Goal: Contribute content

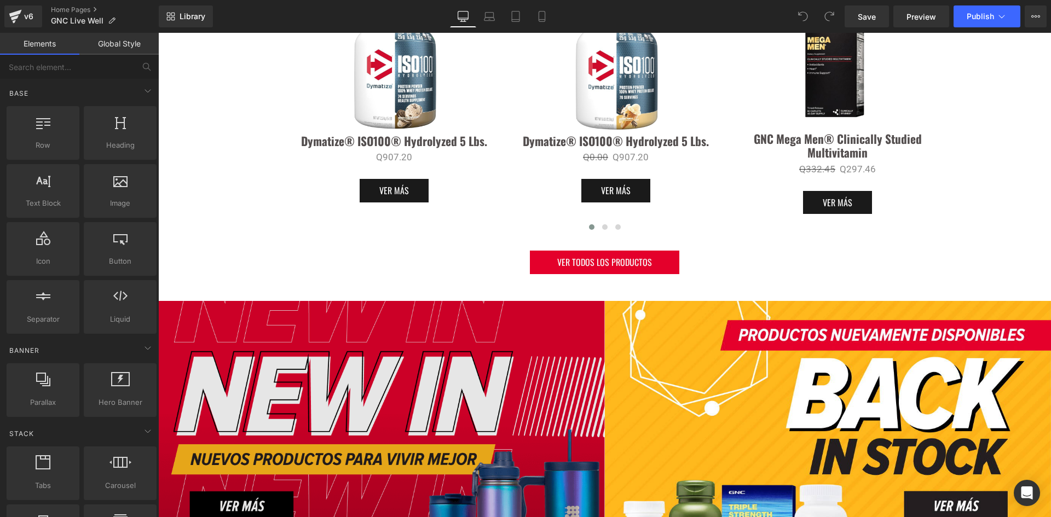
scroll to position [875, 0]
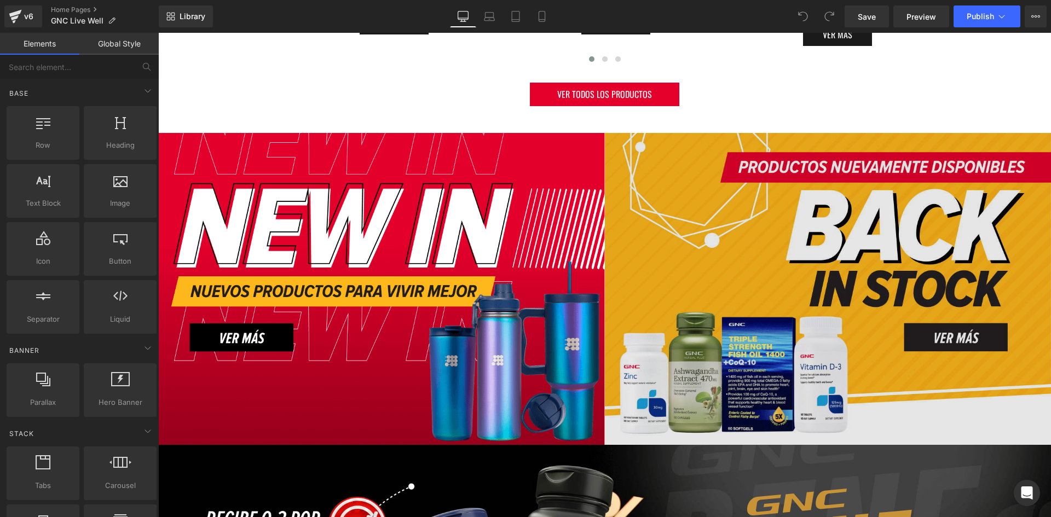
click at [788, 268] on img at bounding box center [828, 289] width 446 height 313
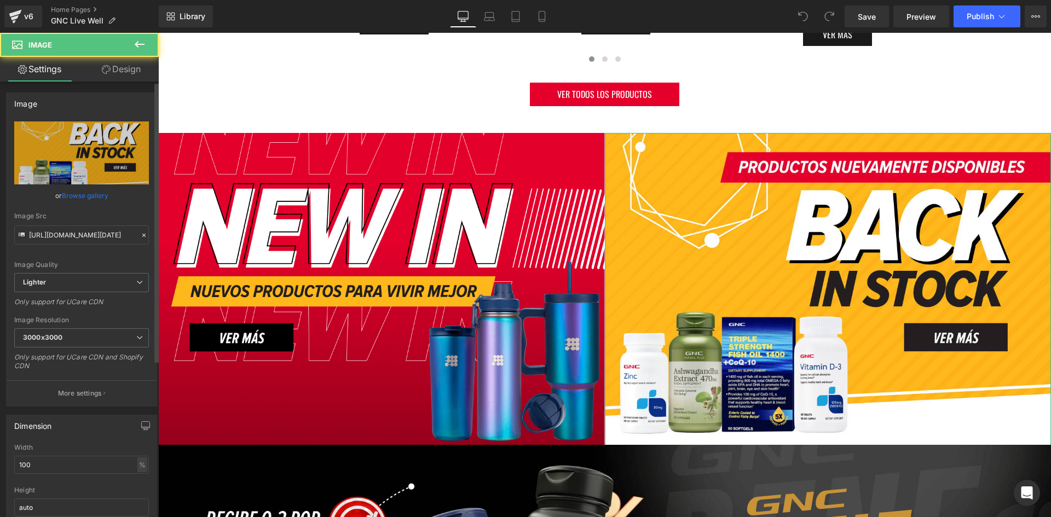
click at [51, 107] on div "Image" at bounding box center [82, 103] width 150 height 21
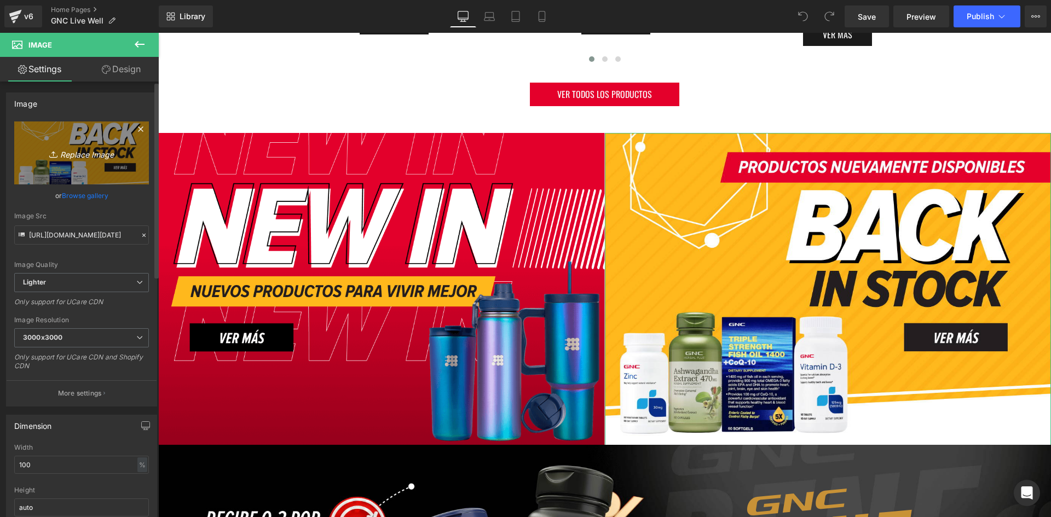
click at [61, 156] on icon "Replace Image" at bounding box center [82, 153] width 88 height 14
type input "C:\fakepath\Back In stock septiembre 2025 - Desktop.jpg"
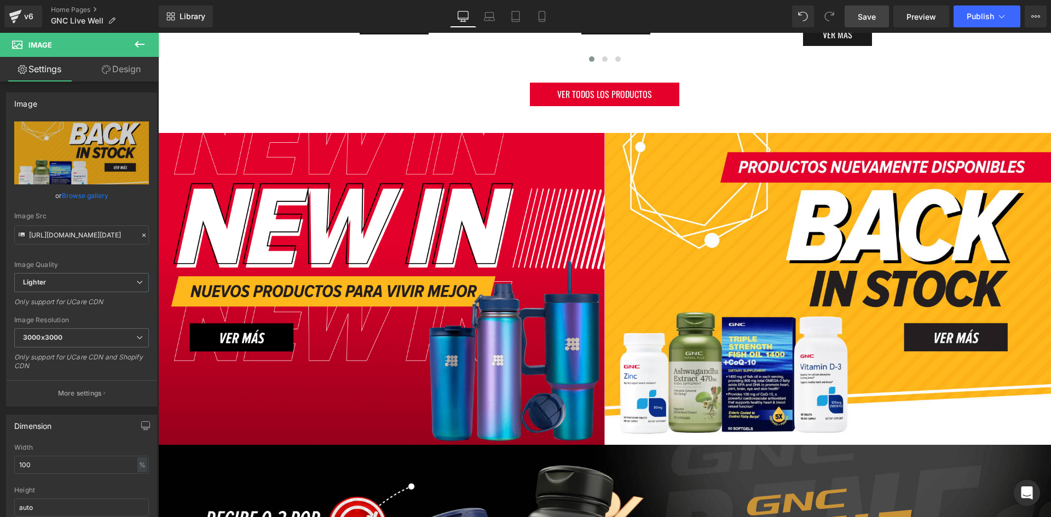
click at [859, 19] on span "Save" at bounding box center [866, 16] width 18 height 11
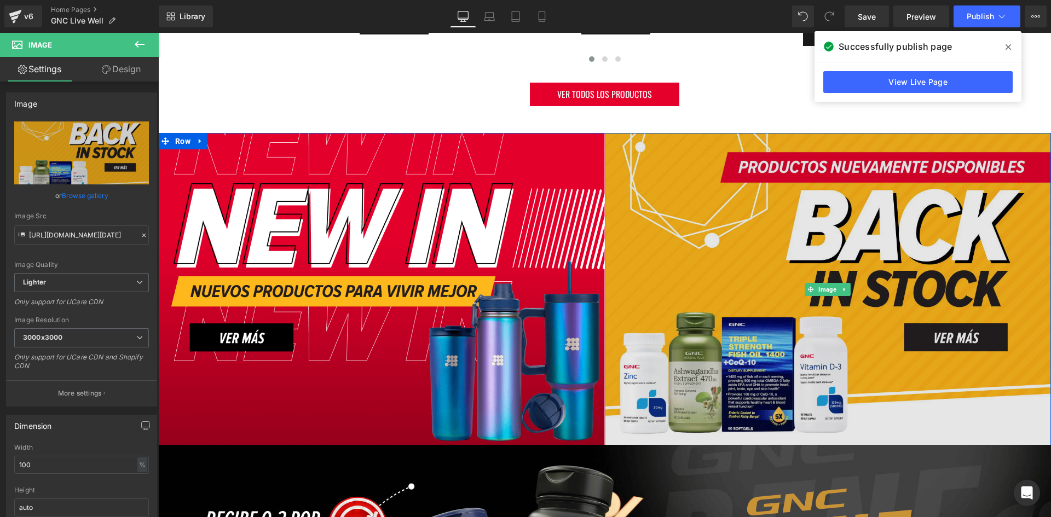
click at [729, 233] on img at bounding box center [828, 289] width 446 height 313
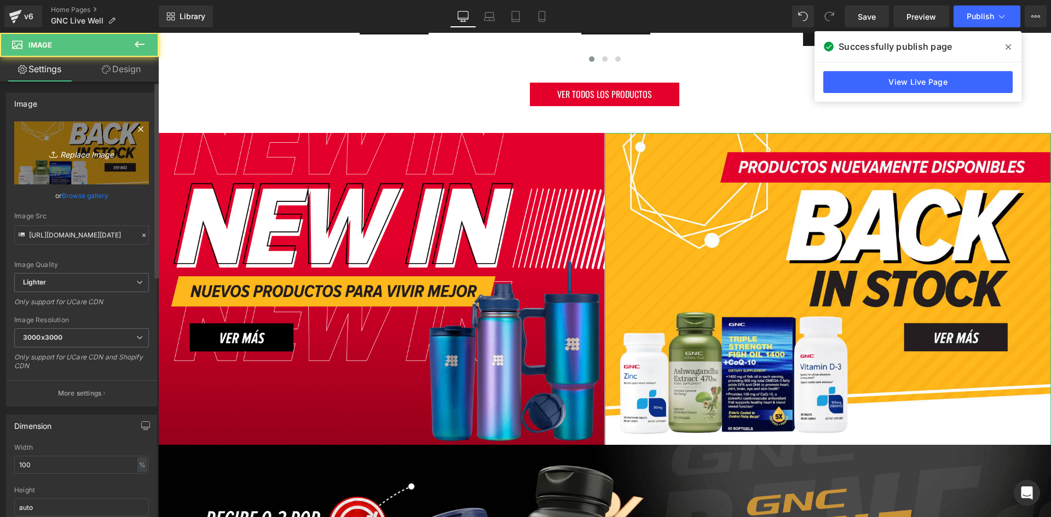
click at [84, 134] on link "Replace Image" at bounding box center [81, 152] width 135 height 63
type input "C:\fakepath\Back In stock [DATE] 2 - Desktop.jpg"
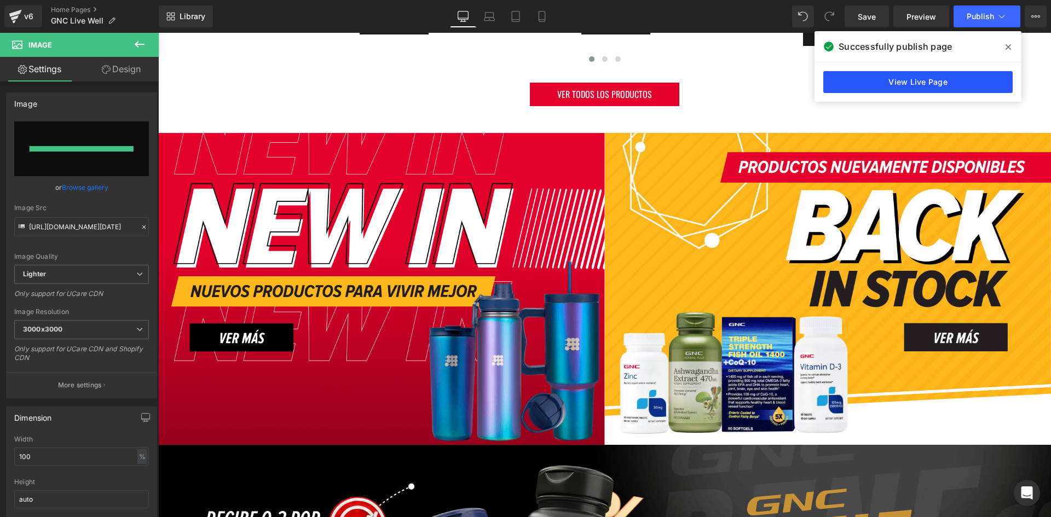
type input "[URL][DOMAIN_NAME][DATE]"
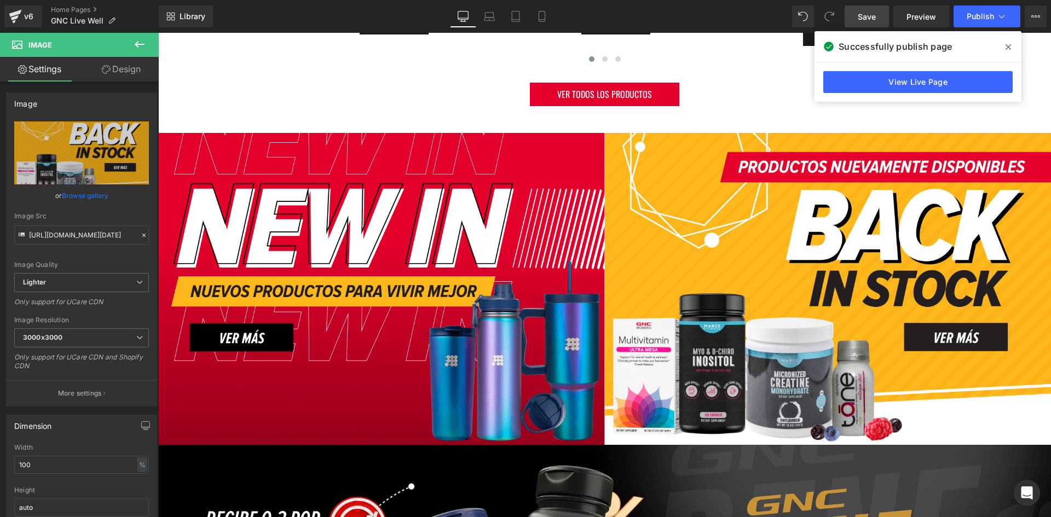
click at [868, 19] on span "Save" at bounding box center [866, 16] width 18 height 11
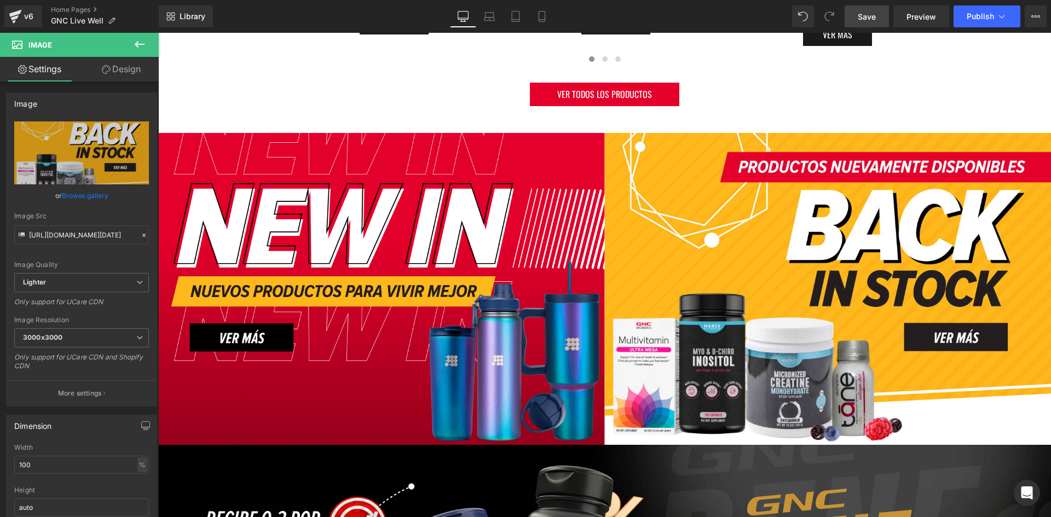
click at [875, 16] on span "Save" at bounding box center [866, 16] width 18 height 11
